Goal: Task Accomplishment & Management: Use online tool/utility

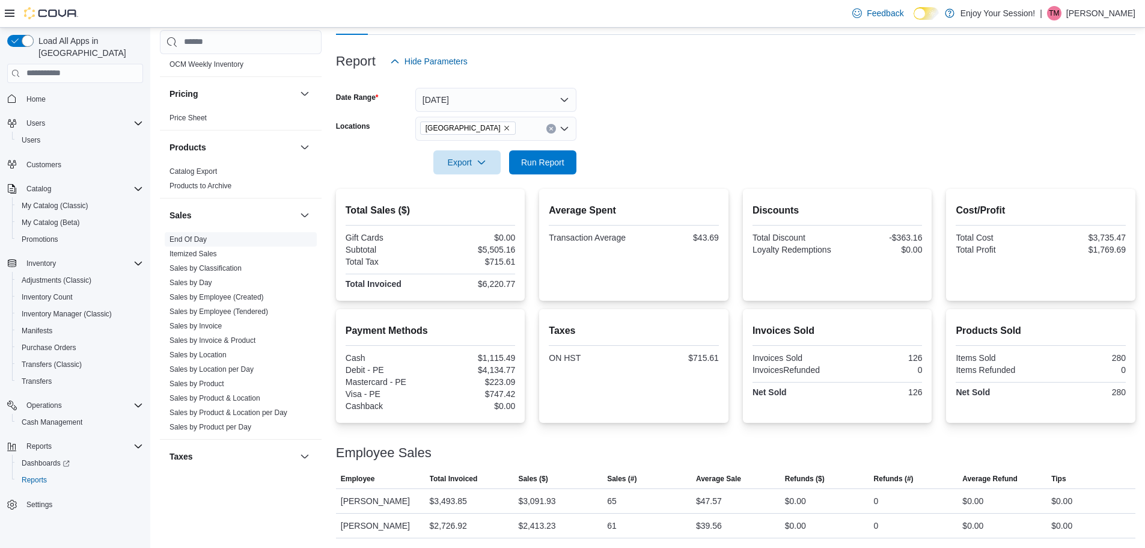
scroll to position [536, 0]
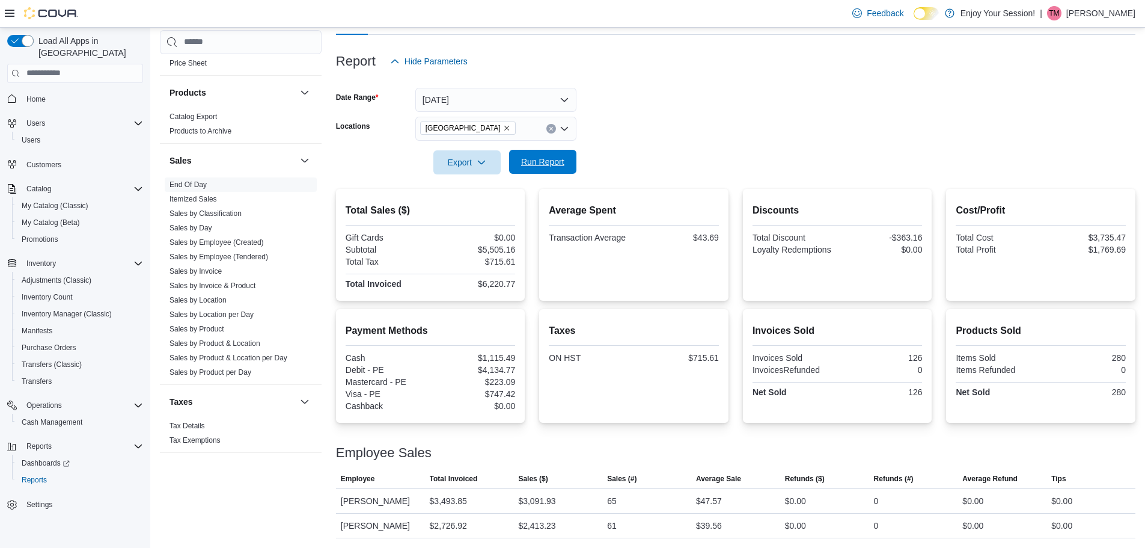
click at [555, 155] on span "Run Report" at bounding box center [543, 162] width 53 height 24
